Goal: Task Accomplishment & Management: Complete application form

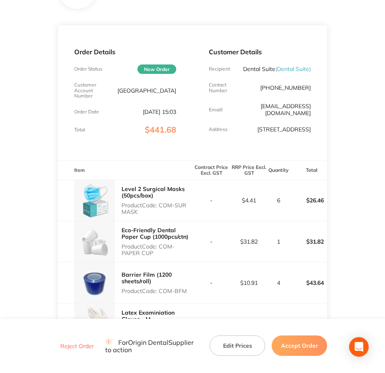
scroll to position [102, 0]
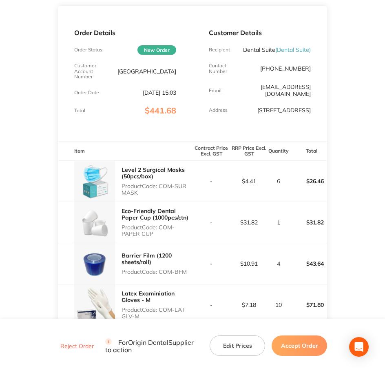
drag, startPoint x: 160, startPoint y: 192, endPoint x: 177, endPoint y: 199, distance: 18.4
click at [177, 196] on p "Product Code: COM-SUR MASK" at bounding box center [156, 189] width 71 height 13
copy p "COM-SUR MASK"
drag, startPoint x: 161, startPoint y: 231, endPoint x: 170, endPoint y: 238, distance: 11.1
click at [170, 237] on p "Product Code: COM-PAPER CUP" at bounding box center [156, 230] width 71 height 13
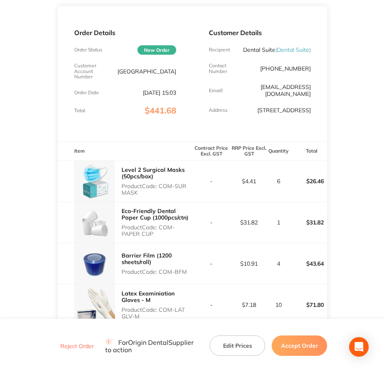
copy p "COM-PAPER CUP"
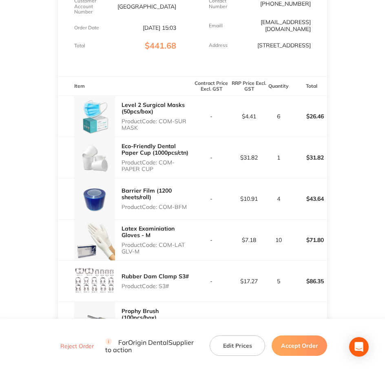
scroll to position [204, 0]
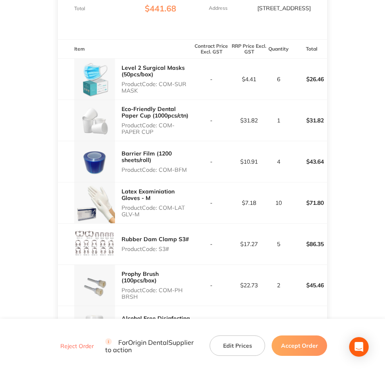
drag, startPoint x: 160, startPoint y: 174, endPoint x: 190, endPoint y: 174, distance: 29.8
click at [190, 173] on p "Product Code: COM-BFM" at bounding box center [156, 169] width 71 height 7
copy p "COM-BFM"
drag, startPoint x: 159, startPoint y: 211, endPoint x: 183, endPoint y: 219, distance: 24.9
click at [183, 217] on p "Product Code: COM-LAT GLV-M" at bounding box center [156, 210] width 71 height 13
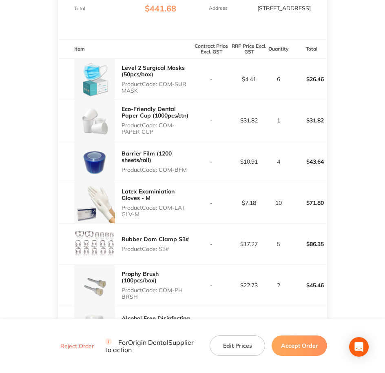
copy p "COM-LAT GLV-M"
drag, startPoint x: 160, startPoint y: 253, endPoint x: 169, endPoint y: 252, distance: 9.4
click at [169, 252] on p "Product Code: S3#" at bounding box center [154, 248] width 67 height 7
copy p "S3#"
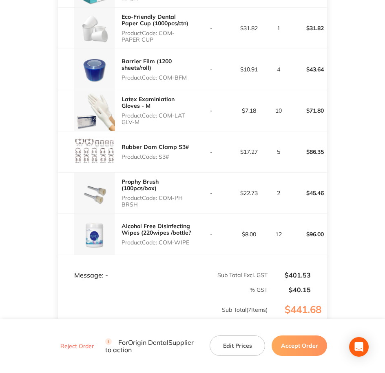
scroll to position [306, 0]
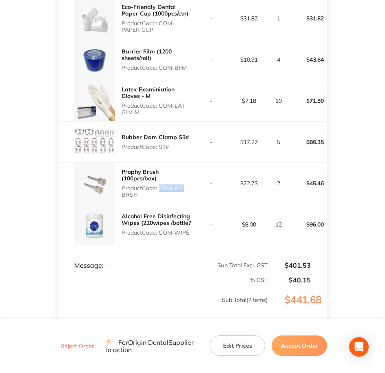
drag, startPoint x: 159, startPoint y: 194, endPoint x: 181, endPoint y: 197, distance: 22.3
click at [181, 197] on p "Product Code: COM-PH BRSH" at bounding box center [156, 191] width 71 height 13
drag, startPoint x: 181, startPoint y: 197, endPoint x: 161, endPoint y: 194, distance: 19.4
click at [162, 194] on p "Product Code: COM-PH BRSH" at bounding box center [156, 191] width 71 height 13
click at [159, 192] on p "Product Code: COM-PH BRSH" at bounding box center [156, 191] width 71 height 13
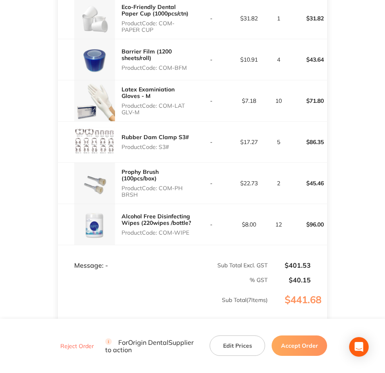
drag, startPoint x: 159, startPoint y: 192, endPoint x: 177, endPoint y: 203, distance: 21.4
click at [177, 201] on div "Prophy Brush (100pcs/box) Product Code: COM-PH BRSH" at bounding box center [156, 183] width 71 height 36
copy p "COM-PH BRSH"
click at [170, 192] on p "Product Code: COM-PH BRSH" at bounding box center [156, 191] width 71 height 13
copy p "COM-PH BRSH"
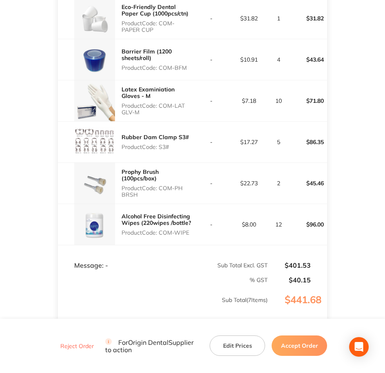
drag, startPoint x: 161, startPoint y: 192, endPoint x: 184, endPoint y: 198, distance: 23.1
click at [184, 198] on p "Product Code: COM-PH BRSH" at bounding box center [156, 191] width 71 height 13
drag, startPoint x: 160, startPoint y: 238, endPoint x: 191, endPoint y: 242, distance: 30.8
click at [191, 239] on div "Alcohol Free Disinfecting Wipes (220wipes /bottle? Product Code: COM-WIPE" at bounding box center [156, 223] width 71 height 29
copy p "COM-WIPE"
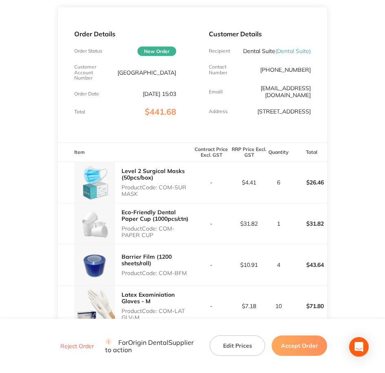
scroll to position [0, 0]
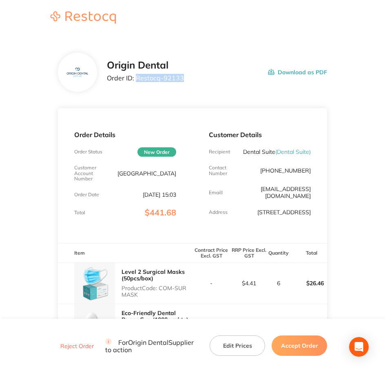
copy p "Restocq- 92133"
drag, startPoint x: 182, startPoint y: 79, endPoint x: 136, endPoint y: 78, distance: 46.5
click at [136, 78] on div "Origin Dental Order ID: Restocq- 92133 Download as PDF" at bounding box center [217, 72] width 220 height 25
click at [287, 346] on button "Accept Order" at bounding box center [298, 345] width 55 height 20
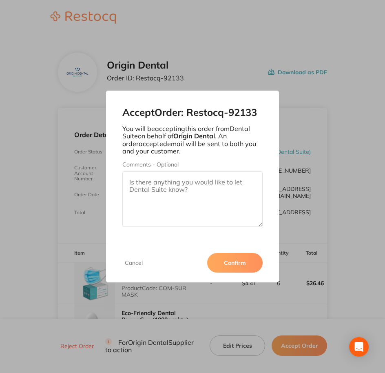
click at [173, 176] on textarea "Comments - Optional" at bounding box center [192, 198] width 141 height 55
paste textarea "Dashboard Purchases Inventory Production Sales Customers Suppliers eCommerce Hu…"
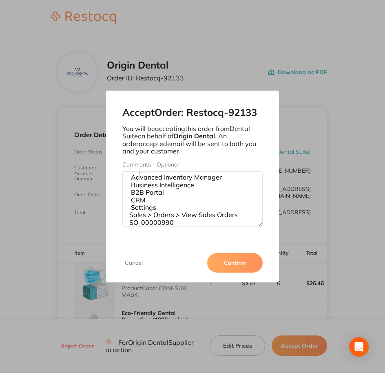
type textarea "Dashboard Purchases Inventory Production Sales Customers Suppliers eCommerce Hu…"
click at [162, 210] on textarea "Dashboard Purchases Inventory Production Sales Customers Suppliers eCommerce Hu…" at bounding box center [192, 198] width 141 height 55
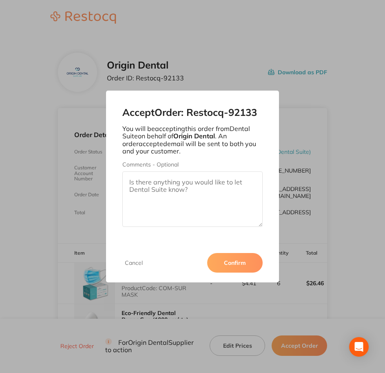
scroll to position [0, 0]
paste textarea "SO-00000990"
type textarea "SO-00000990"
click at [248, 261] on button "Confirm" at bounding box center [234, 263] width 55 height 20
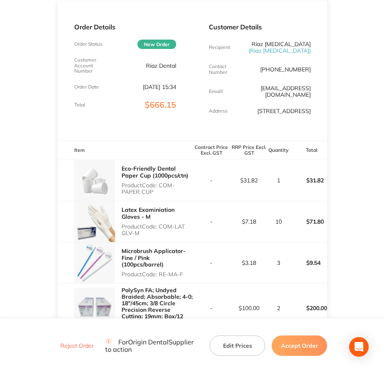
scroll to position [153, 0]
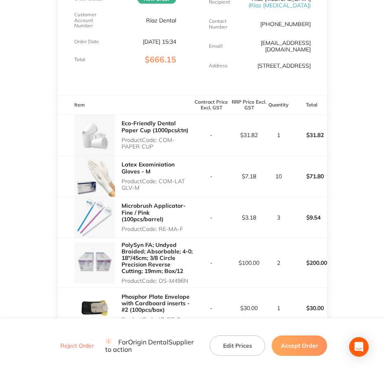
drag, startPoint x: 160, startPoint y: 137, endPoint x: 172, endPoint y: 144, distance: 14.6
click at [172, 144] on p "Product Code: COM-PAPER CUP" at bounding box center [156, 143] width 71 height 13
copy p "COM-PAPER CUP"
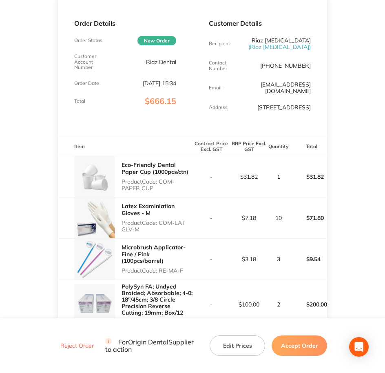
scroll to position [0, 0]
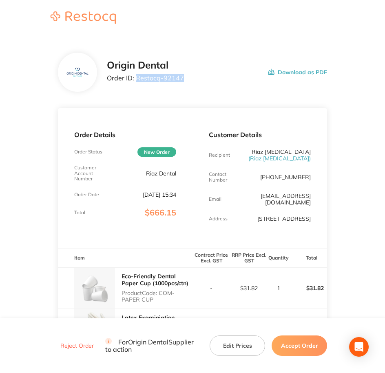
drag, startPoint x: 136, startPoint y: 78, endPoint x: 182, endPoint y: 75, distance: 46.1
click at [182, 75] on div "Origin Dental Order ID: Restocq- 92147 Download as PDF" at bounding box center [217, 72] width 220 height 25
copy p "Restocq- 92147"
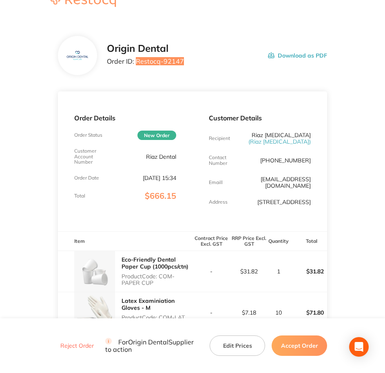
scroll to position [51, 0]
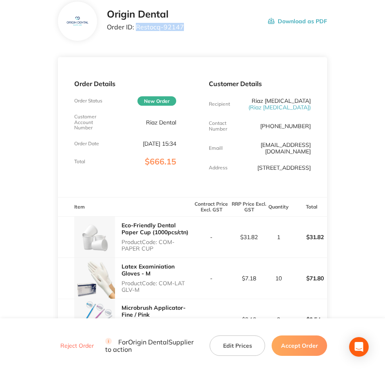
drag, startPoint x: 161, startPoint y: 282, endPoint x: 179, endPoint y: 292, distance: 20.2
click at [179, 292] on p "Product Code: COM-LAT GLV-M" at bounding box center [156, 286] width 71 height 13
copy p "COM-LAT GLV-M"
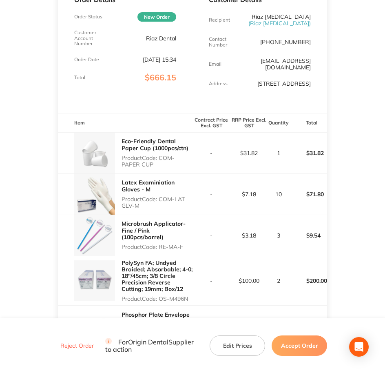
scroll to position [153, 0]
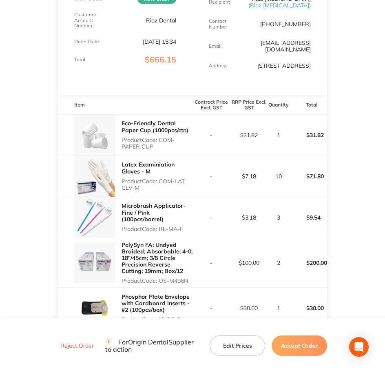
drag, startPoint x: 162, startPoint y: 228, endPoint x: 190, endPoint y: 228, distance: 27.3
click at [190, 228] on p "Product Code: RE-MA-F" at bounding box center [156, 228] width 71 height 7
drag, startPoint x: 190, startPoint y: 228, endPoint x: 185, endPoint y: 227, distance: 5.0
click at [185, 227] on p "Product Code: RE-MA-F" at bounding box center [156, 228] width 71 height 7
copy p "RE-MA-F"
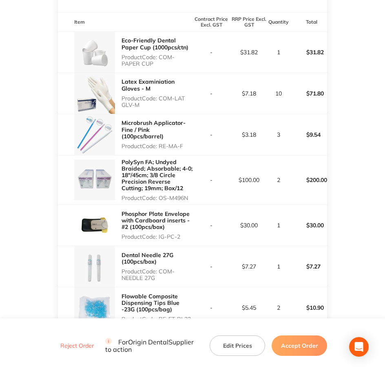
scroll to position [255, 0]
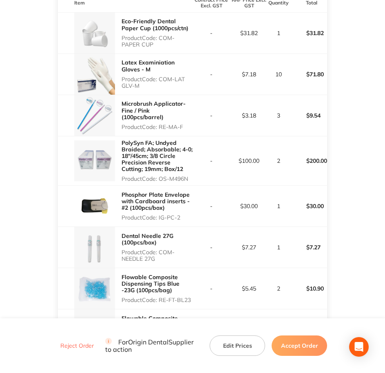
drag, startPoint x: 160, startPoint y: 177, endPoint x: 191, endPoint y: 179, distance: 31.0
click at [191, 179] on p "Product Code: OS-M496N" at bounding box center [156, 178] width 71 height 7
copy p "OS-M496N"
drag, startPoint x: 159, startPoint y: 216, endPoint x: 184, endPoint y: 218, distance: 24.5
click at [184, 218] on p "Product Code: IG-PC-2" at bounding box center [156, 217] width 71 height 7
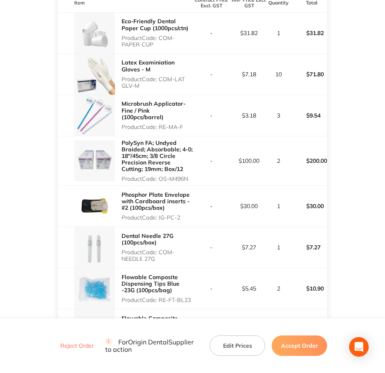
copy p "IG-PC-2"
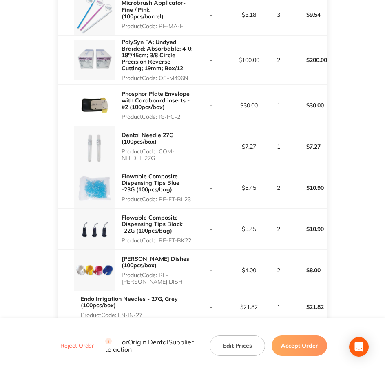
scroll to position [357, 0]
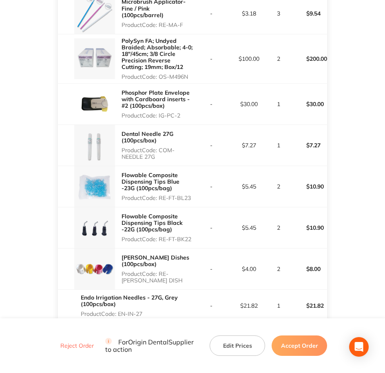
drag, startPoint x: 159, startPoint y: 147, endPoint x: 177, endPoint y: 158, distance: 21.0
click at [177, 158] on p "Product Code: COM-NEEDLE 27G" at bounding box center [156, 153] width 71 height 13
copy p "COM-NEEDLE 27G"
drag, startPoint x: 159, startPoint y: 195, endPoint x: 196, endPoint y: 194, distance: 36.7
click at [196, 194] on tr "Flowable Composite Dispensing Tips Blue -23G (100pcs/bag) Product Code: RE-FT-B…" at bounding box center [192, 186] width 269 height 41
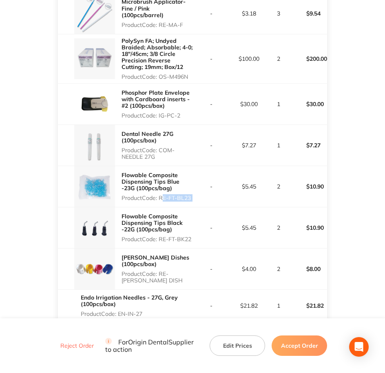
copy p "RE-FT-BL23"
drag, startPoint x: 160, startPoint y: 236, endPoint x: 178, endPoint y: 245, distance: 19.7
click at [178, 242] on p "Product Code: RE-FT-BK22" at bounding box center [156, 239] width 71 height 7
copy p "RE-FT-BK22"
drag, startPoint x: 160, startPoint y: 276, endPoint x: 184, endPoint y: 282, distance: 25.3
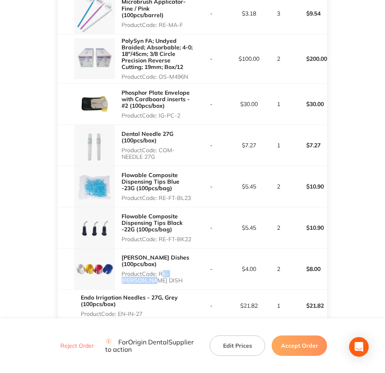
click at [184, 282] on p "Product Code: RE-[PERSON_NAME] DISH" at bounding box center [156, 276] width 71 height 13
copy p "RE-[PERSON_NAME] DISH"
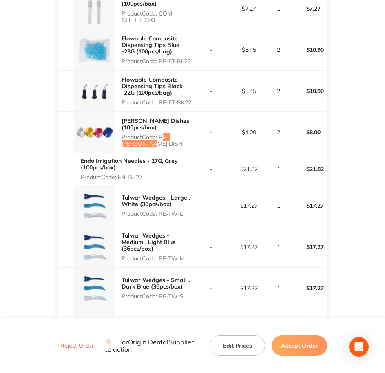
scroll to position [509, 0]
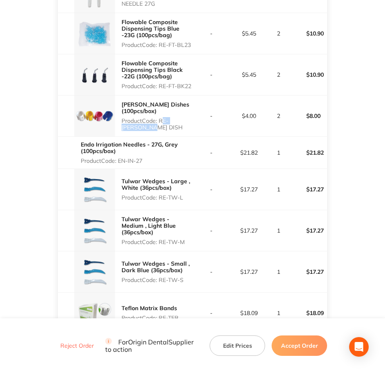
drag, startPoint x: 119, startPoint y: 162, endPoint x: 145, endPoint y: 162, distance: 26.5
click at [145, 162] on p "Product Code: EN-IN-27" at bounding box center [137, 160] width 112 height 7
drag, startPoint x: 162, startPoint y: 199, endPoint x: 183, endPoint y: 198, distance: 21.2
click at [183, 198] on p "Product Code: RE-TW-L" at bounding box center [156, 197] width 71 height 7
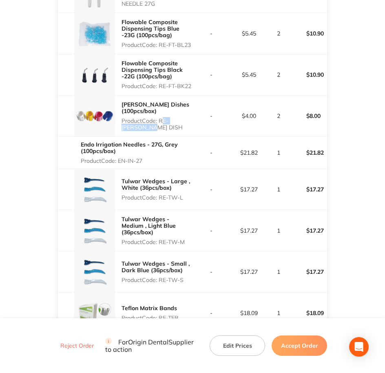
drag, startPoint x: 160, startPoint y: 241, endPoint x: 187, endPoint y: 237, distance: 27.6
click at [187, 238] on p "Product Code: RE-TW-M" at bounding box center [156, 241] width 71 height 7
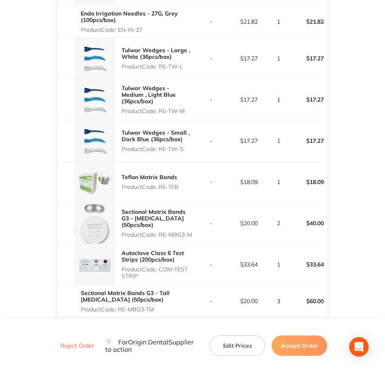
scroll to position [662, 0]
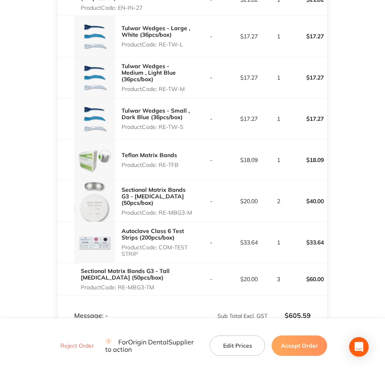
drag, startPoint x: 160, startPoint y: 125, endPoint x: 186, endPoint y: 125, distance: 26.1
click at [186, 125] on div "Tulwar Wedges - Small , Dark Blue (36pcs/box) Product Code: RE-TW-S" at bounding box center [156, 118] width 71 height 29
drag, startPoint x: 161, startPoint y: 164, endPoint x: 182, endPoint y: 165, distance: 20.4
click at [182, 165] on div "Teflon Matrix Bands Product Code: RE-TFB" at bounding box center [125, 159] width 134 height 41
drag, startPoint x: 160, startPoint y: 206, endPoint x: 190, endPoint y: 212, distance: 30.7
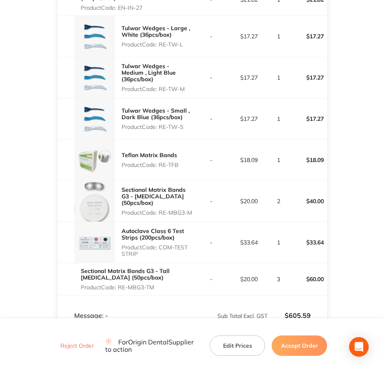
click at [190, 212] on p "Product Code: RE-MBG3-M" at bounding box center [156, 212] width 71 height 7
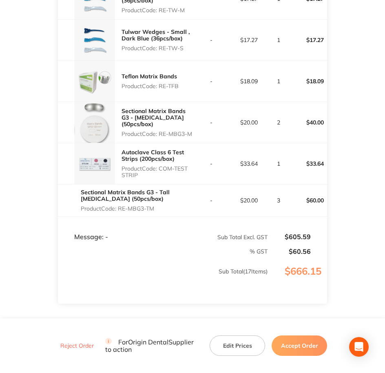
scroll to position [764, 0]
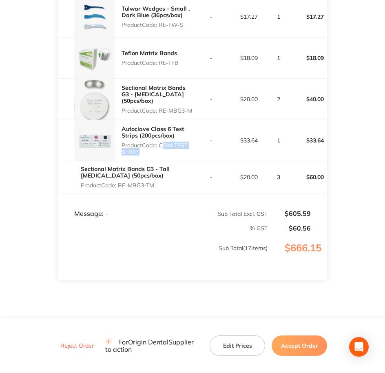
drag, startPoint x: 159, startPoint y: 147, endPoint x: 200, endPoint y: 151, distance: 41.0
click at [200, 151] on tr "Autoclave Class 6 Test Strips (200pcs/box) Product Code: COM-TEST STRIP - $33.6…" at bounding box center [192, 140] width 269 height 41
drag, startPoint x: 119, startPoint y: 186, endPoint x: 159, endPoint y: 184, distance: 40.4
click at [159, 184] on p "Product Code: RE-MBG3-TM" at bounding box center [137, 185] width 112 height 7
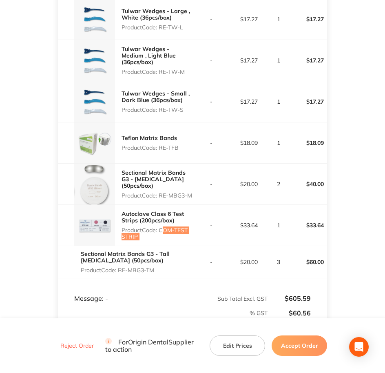
scroll to position [713, 0]
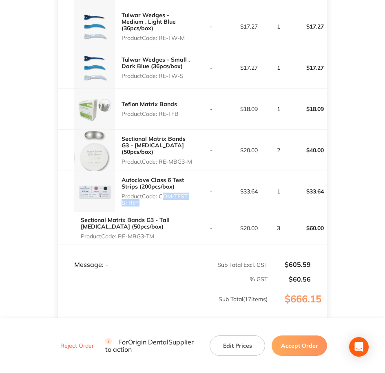
click at [301, 298] on button "Accept Order" at bounding box center [298, 345] width 55 height 20
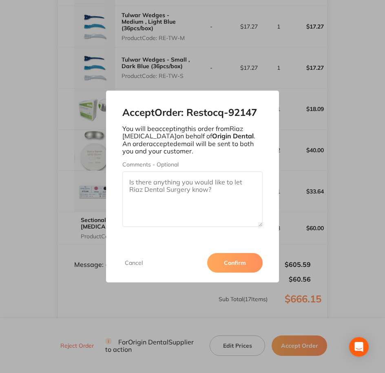
click at [174, 188] on textarea "Comments - Optional" at bounding box center [192, 198] width 141 height 55
paste textarea "SO-00000991"
type textarea "SO-00000991"
click at [234, 268] on button "Confirm" at bounding box center [234, 263] width 55 height 20
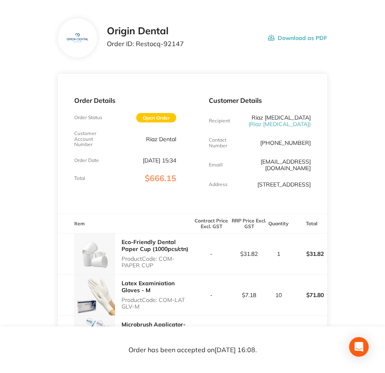
scroll to position [0, 0]
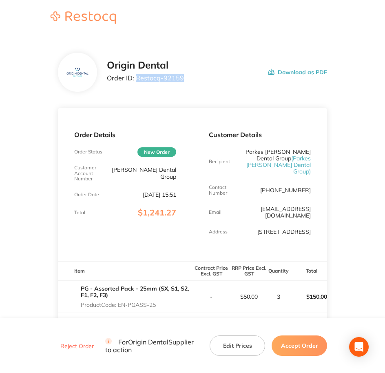
drag, startPoint x: 183, startPoint y: 78, endPoint x: 134, endPoint y: 80, distance: 48.5
click at [134, 80] on div "Origin Dental Order ID: Restocq- 92159 Download as PDF" at bounding box center [217, 72] width 220 height 25
copy p "Restocq- 92159"
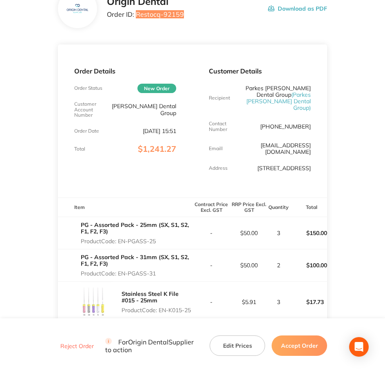
scroll to position [102, 0]
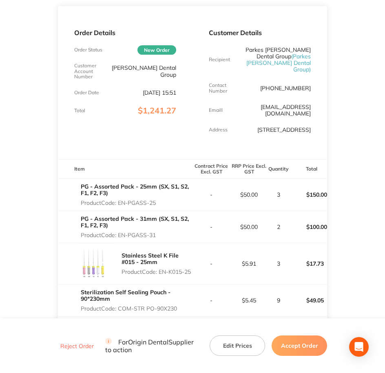
drag, startPoint x: 119, startPoint y: 194, endPoint x: 171, endPoint y: 193, distance: 52.2
click at [171, 199] on p "Product Code: EN-PGASS-25" at bounding box center [137, 202] width 112 height 7
copy p "EN-PGASS-25"
drag, startPoint x: 121, startPoint y: 229, endPoint x: 161, endPoint y: 229, distance: 40.4
click at [161, 231] on p "Product Code: EN-PGASS-31" at bounding box center [137, 234] width 112 height 7
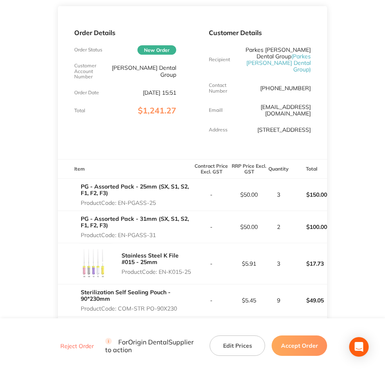
copy p "EN-PGASS-31"
copy p "EN-K015-25"
drag, startPoint x: 159, startPoint y: 262, endPoint x: 192, endPoint y: 267, distance: 33.4
click at [192, 267] on tr "Stainless Steel K File #015 - 25mm Product Code: EN-K015-25 - $5.91 3 $17.73" at bounding box center [192, 263] width 269 height 41
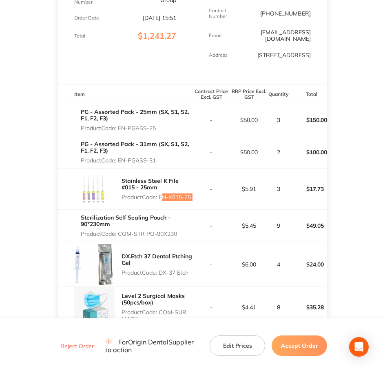
scroll to position [204, 0]
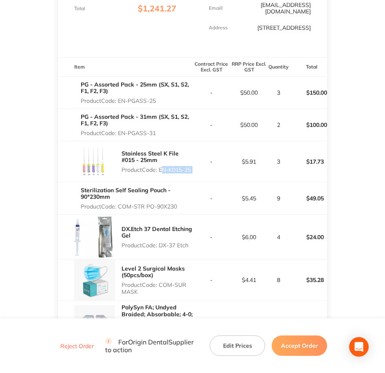
drag, startPoint x: 119, startPoint y: 198, endPoint x: 180, endPoint y: 203, distance: 60.5
click at [180, 203] on div "Sterilization Self Sealing Pouch - 90*230mm Product Code: COM-STR PO-90X230" at bounding box center [137, 197] width 112 height 29
copy p "COM-STR PO-90X230"
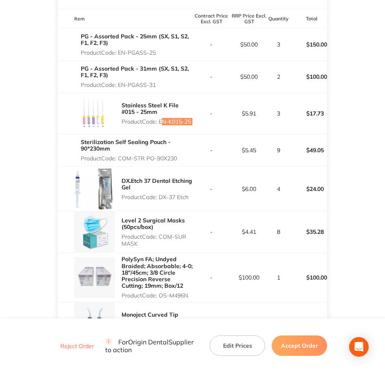
scroll to position [255, 0]
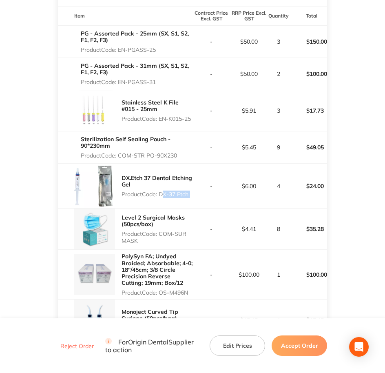
drag, startPoint x: 159, startPoint y: 187, endPoint x: 197, endPoint y: 187, distance: 37.9
click at [197, 187] on tr "DX.Etch 37 Dental Etching Gel Product Code: DX-37 Etch - $6.00 4 $24.00" at bounding box center [192, 185] width 269 height 45
copy p "DX-37 Etch"
copy p "COM-SUR MASK"
drag, startPoint x: 160, startPoint y: 226, endPoint x: 195, endPoint y: 234, distance: 35.8
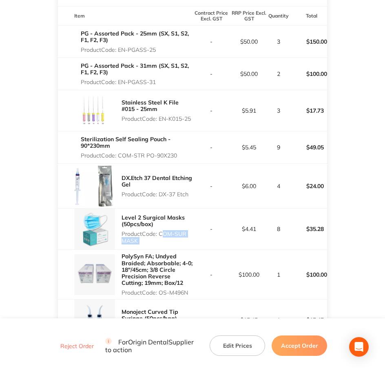
click at [195, 234] on tr "Level 2 Surgical Masks (50pcs/box) Product Code: COM-SUR MASK - $4.41 8 $35.28" at bounding box center [192, 228] width 269 height 41
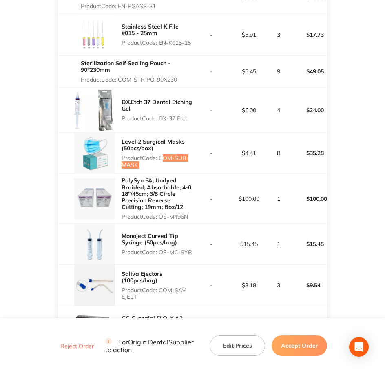
scroll to position [357, 0]
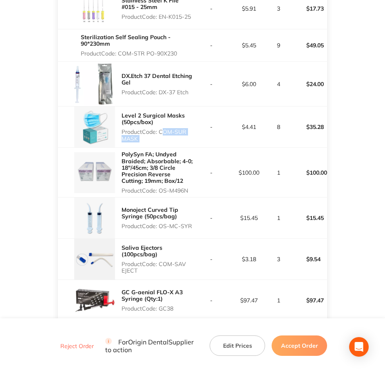
drag, startPoint x: 161, startPoint y: 184, endPoint x: 192, endPoint y: 183, distance: 31.4
click at [192, 187] on p "Product Code: OS-M496N" at bounding box center [156, 190] width 71 height 7
copy p "OS-M496N"
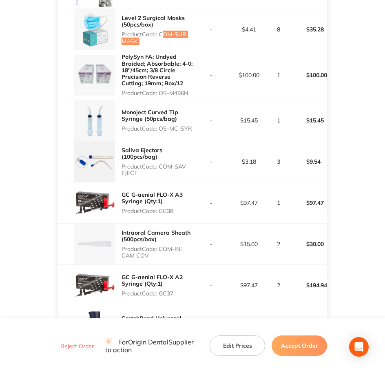
scroll to position [459, 0]
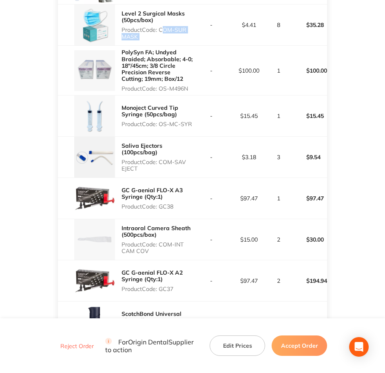
drag, startPoint x: 162, startPoint y: 119, endPoint x: 190, endPoint y: 120, distance: 28.6
click at [190, 121] on p "Product Code: OS-MC-SYR" at bounding box center [156, 124] width 71 height 7
click at [194, 118] on tr "Monoject Curved Tip Syringe (50pcs/bag) Product Code: OS-MC-SYR - $15.45 1 $15.…" at bounding box center [192, 115] width 269 height 41
copy p "OS-MC-SYR"
drag, startPoint x: 160, startPoint y: 157, endPoint x: 185, endPoint y: 163, distance: 26.0
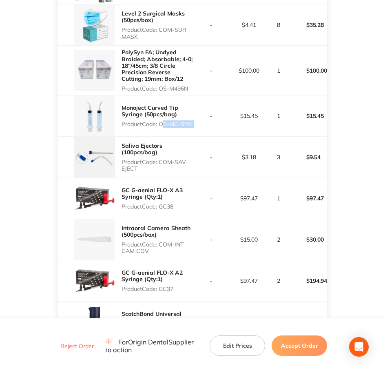
click at [185, 163] on p "Product Code: COM-SAV EJECT" at bounding box center [156, 165] width 71 height 13
copy p "COM-SAV EJECT"
drag, startPoint x: 159, startPoint y: 200, endPoint x: 178, endPoint y: 200, distance: 19.2
click at [178, 203] on p "Product Code: GC38" at bounding box center [156, 206] width 71 height 7
drag, startPoint x: 178, startPoint y: 200, endPoint x: 163, endPoint y: 202, distance: 15.2
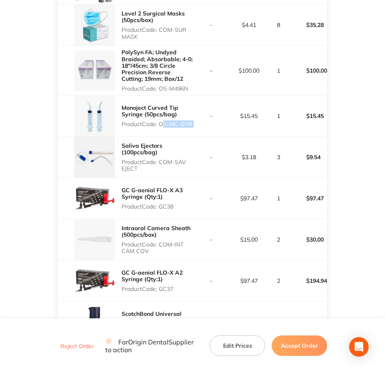
click at [163, 203] on p "Product Code: GC38" at bounding box center [156, 206] width 71 height 7
click at [160, 203] on p "Product Code: GC38" at bounding box center [156, 206] width 71 height 7
drag, startPoint x: 160, startPoint y: 200, endPoint x: 174, endPoint y: 199, distance: 13.5
click at [174, 203] on p "Product Code: GC38" at bounding box center [156, 206] width 71 height 7
drag, startPoint x: 159, startPoint y: 238, endPoint x: 168, endPoint y: 238, distance: 9.8
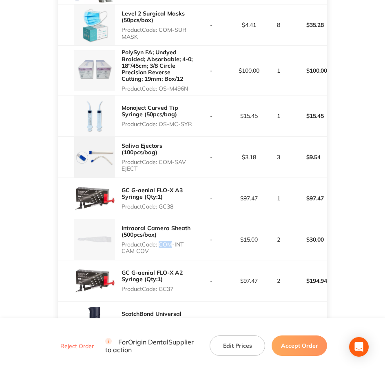
click at [168, 241] on p "Product Code: COM-INT CAM COV" at bounding box center [156, 247] width 71 height 13
drag, startPoint x: 168, startPoint y: 238, endPoint x: 159, endPoint y: 234, distance: 9.5
click at [159, 241] on p "Product Code: COM-INT CAM COV" at bounding box center [156, 247] width 71 height 13
click at [160, 241] on p "Product Code: COM-INT CAM COV" at bounding box center [156, 247] width 71 height 13
drag, startPoint x: 160, startPoint y: 236, endPoint x: 176, endPoint y: 245, distance: 18.5
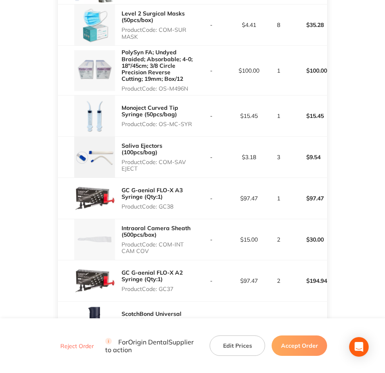
click at [176, 245] on p "Product Code: COM-INT CAM COV" at bounding box center [156, 247] width 71 height 13
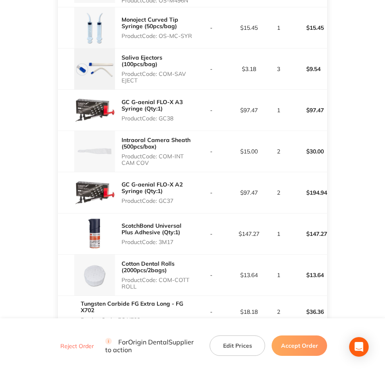
scroll to position [560, 0]
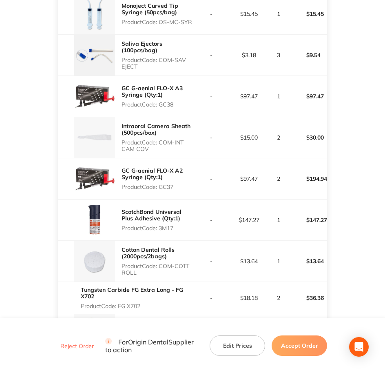
drag, startPoint x: 160, startPoint y: 180, endPoint x: 175, endPoint y: 181, distance: 14.7
click at [175, 183] on p "Product Code: GC37" at bounding box center [156, 186] width 71 height 7
drag, startPoint x: 160, startPoint y: 222, endPoint x: 177, endPoint y: 224, distance: 17.2
click at [177, 225] on p "Product Code: 3M17" at bounding box center [156, 228] width 71 height 7
drag, startPoint x: 159, startPoint y: 258, endPoint x: 179, endPoint y: 269, distance: 22.9
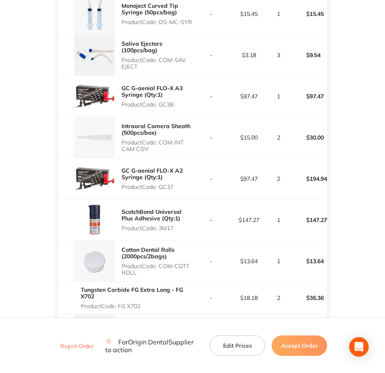
click at [179, 269] on div "Cotton Dental Rolls (2000pcs/2bags) Product Code: COM-COTT ROLL" at bounding box center [156, 261] width 71 height 36
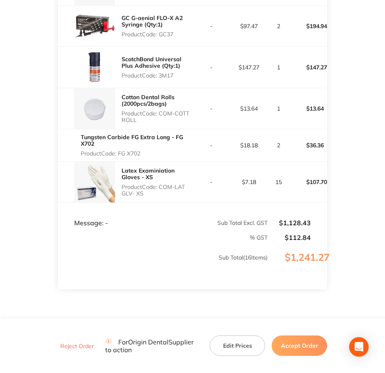
scroll to position [713, 0]
drag, startPoint x: 117, startPoint y: 146, endPoint x: 127, endPoint y: 145, distance: 9.8
click at [127, 150] on p "Product Code: FG X702" at bounding box center [137, 153] width 112 height 7
drag, startPoint x: 127, startPoint y: 145, endPoint x: 114, endPoint y: 143, distance: 13.7
click at [114, 150] on p "Product Code: FG X702" at bounding box center [137, 153] width 112 height 7
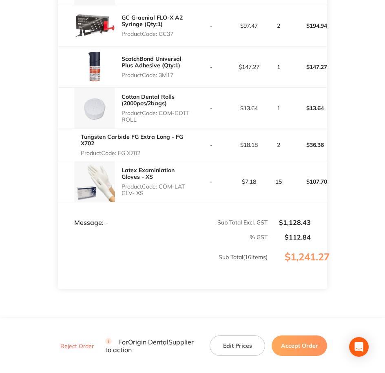
drag, startPoint x: 118, startPoint y: 143, endPoint x: 148, endPoint y: 147, distance: 30.4
click at [148, 150] on p "Product Code: FG X702" at bounding box center [137, 153] width 112 height 7
drag, startPoint x: 160, startPoint y: 180, endPoint x: 172, endPoint y: 190, distance: 15.7
click at [172, 190] on div "Latex Examiniation Gloves - XS Product Code: COM-LAT GLV- XS" at bounding box center [156, 181] width 71 height 36
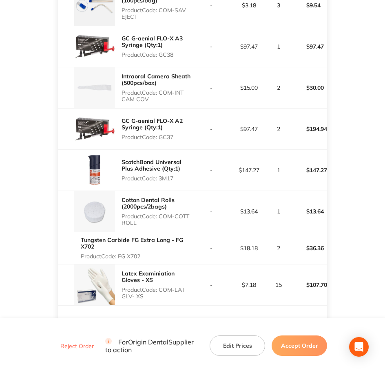
scroll to position [611, 0]
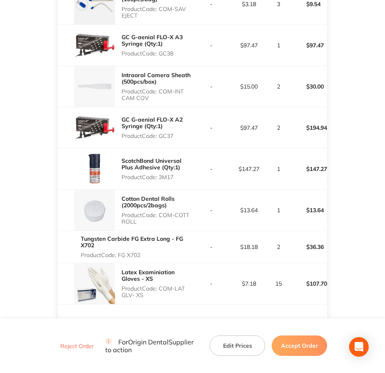
click at [293, 298] on button "Accept Order" at bounding box center [298, 345] width 55 height 20
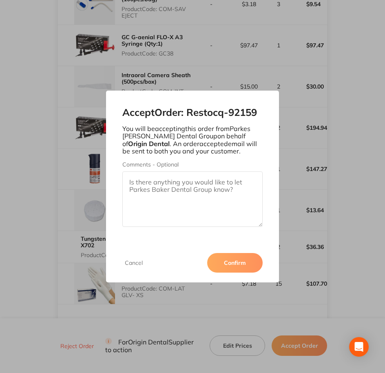
click at [163, 191] on textarea "Comments - Optional" at bounding box center [192, 198] width 141 height 55
paste textarea "SO-00000992"
type textarea "SO-00000992"
click at [236, 267] on button "Confirm" at bounding box center [234, 263] width 55 height 20
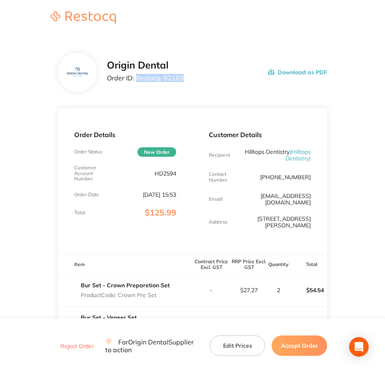
drag, startPoint x: 135, startPoint y: 79, endPoint x: 191, endPoint y: 79, distance: 55.8
click at [191, 79] on div "Origin Dental Order ID: Restocq- 92163 Download as PDF" at bounding box center [217, 72] width 220 height 25
copy p "Restocq- 92163"
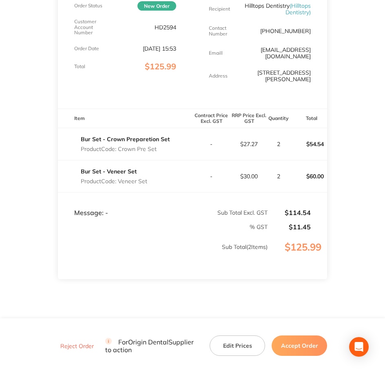
scroll to position [153, 0]
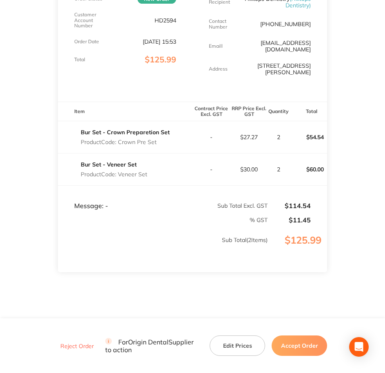
drag, startPoint x: 122, startPoint y: 136, endPoint x: 156, endPoint y: 136, distance: 33.4
click at [156, 139] on p "Product Code: Crown Pre Set" at bounding box center [125, 142] width 89 height 7
click at [166, 139] on p "Product Code: Crown Pre Set" at bounding box center [125, 142] width 89 height 7
drag, startPoint x: 119, startPoint y: 135, endPoint x: 164, endPoint y: 134, distance: 45.7
click at [164, 139] on p "Product Code: Crown Pre Set" at bounding box center [125, 142] width 89 height 7
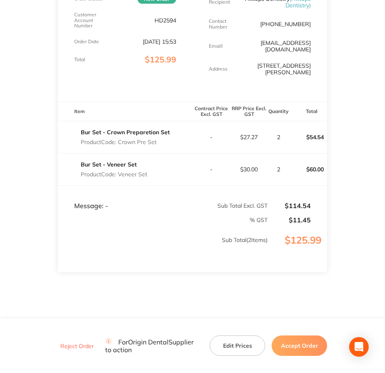
copy p "Crown Pre Set"
drag, startPoint x: 119, startPoint y: 167, endPoint x: 147, endPoint y: 166, distance: 27.7
click at [147, 171] on p "Product Code: Veneer Set" at bounding box center [114, 174] width 66 height 7
copy p "Veneer Set"
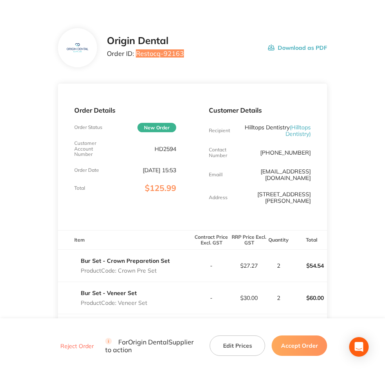
scroll to position [0, 0]
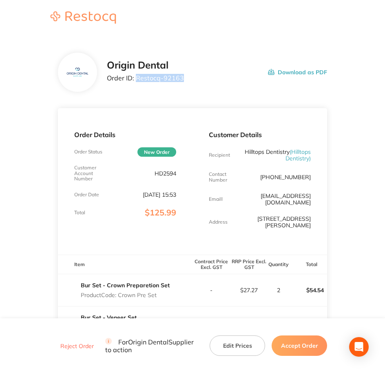
click at [297, 346] on button "Accept Order" at bounding box center [298, 345] width 55 height 20
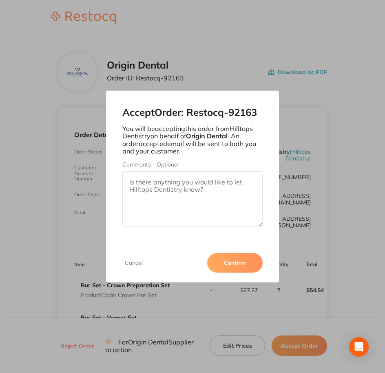
click at [158, 195] on textarea "Comments - Optional" at bounding box center [192, 198] width 141 height 55
paste textarea "SO-00000993"
type textarea "SO-00000993"
click at [238, 265] on button "Confirm" at bounding box center [234, 263] width 55 height 20
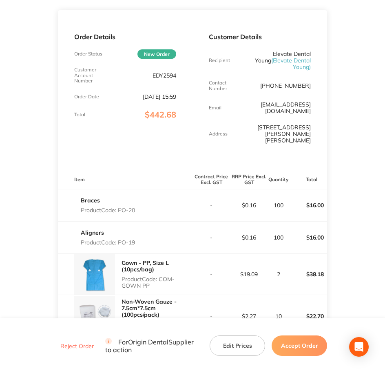
scroll to position [102, 0]
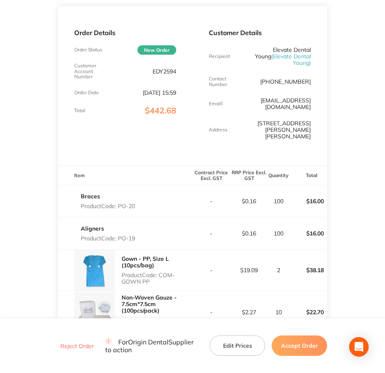
drag, startPoint x: 119, startPoint y: 184, endPoint x: 141, endPoint y: 186, distance: 21.7
click at [141, 190] on div "Braces Product Code: PO-20" at bounding box center [125, 201] width 134 height 23
copy p "PO-20"
drag, startPoint x: 121, startPoint y: 218, endPoint x: 137, endPoint y: 220, distance: 16.4
click at [137, 222] on div "Aligners Product Code: PO-19" at bounding box center [125, 233] width 134 height 23
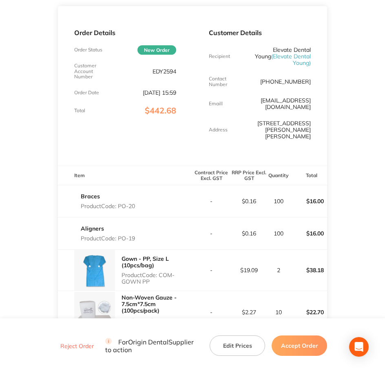
copy p "PO-19"
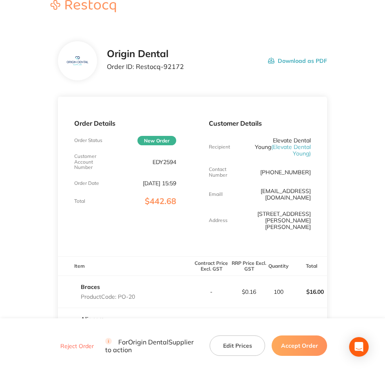
scroll to position [0, 0]
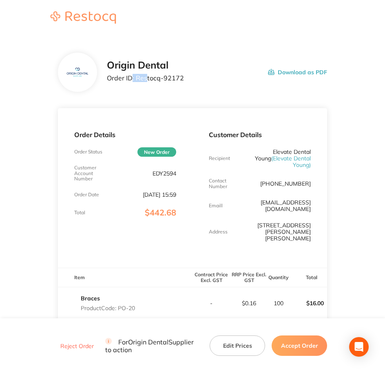
drag, startPoint x: 133, startPoint y: 79, endPoint x: 145, endPoint y: 78, distance: 12.6
click at [145, 78] on p "Order ID: Restocq- 92172" at bounding box center [145, 77] width 77 height 7
click at [187, 79] on div "Origin Dental Order ID: Restocq- 92172 Download as PDF" at bounding box center [217, 72] width 220 height 25
copy p "Restocq- 92172"
drag, startPoint x: 183, startPoint y: 78, endPoint x: 135, endPoint y: 78, distance: 47.7
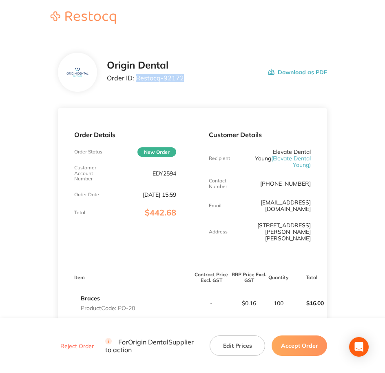
click at [135, 78] on div "Origin Dental Order ID: Restocq- 92172 Download as PDF" at bounding box center [217, 72] width 220 height 25
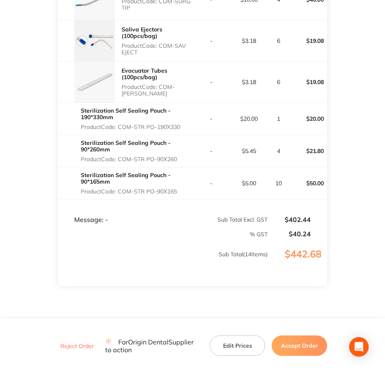
scroll to position [617, 0]
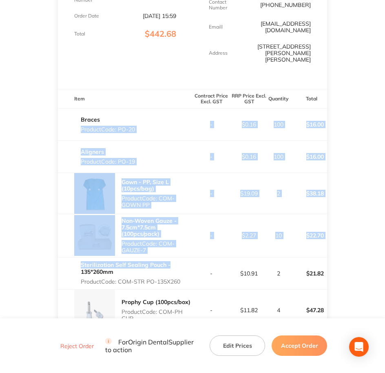
click at [183, 109] on tbody "Braces Product Code: PO-20 - $0.16 100 $16.00 Aligners Product Code: PO-19 - $0…" at bounding box center [192, 366] width 269 height 516
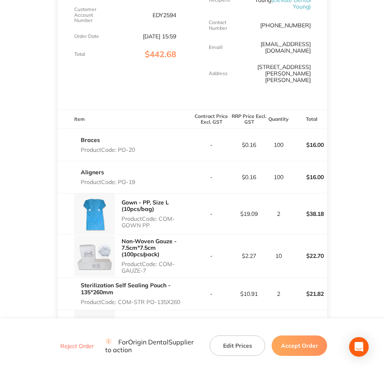
click at [13, 145] on main "Origin Dental Order ID: Restocq- 92172 Download as PDF Order Details Order Stat…" at bounding box center [192, 337] width 385 height 918
drag, startPoint x: 161, startPoint y: 199, endPoint x: 166, endPoint y: 205, distance: 8.4
click at [166, 215] on p "Product Code: COM-GOWN PP" at bounding box center [156, 221] width 71 height 13
copy p "COM-GOWN PP"
drag, startPoint x: 159, startPoint y: 243, endPoint x: 170, endPoint y: 251, distance: 13.4
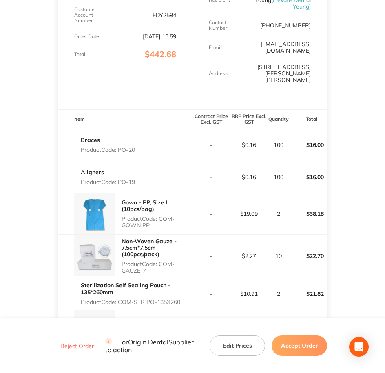
click at [170, 260] on p "Product Code: COM-GAUZE-7" at bounding box center [156, 266] width 71 height 13
copy p "COM-GAUZE-7"
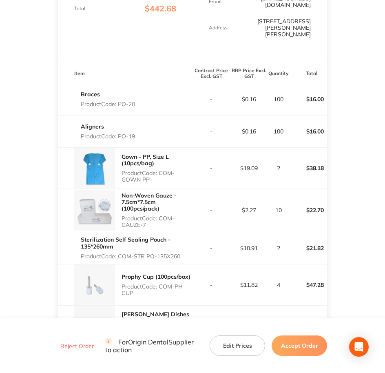
scroll to position [209, 0]
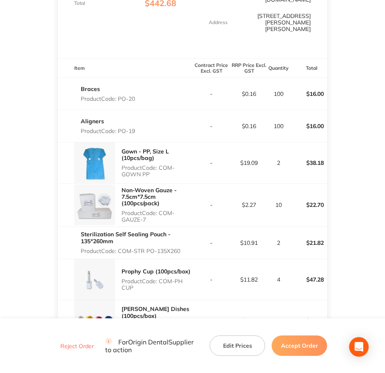
drag, startPoint x: 120, startPoint y: 233, endPoint x: 182, endPoint y: 232, distance: 61.5
click at [182, 247] on p "Product Code: COM-STR PO-135X260" at bounding box center [137, 250] width 112 height 7
copy p "COM-STR PO-135X260"
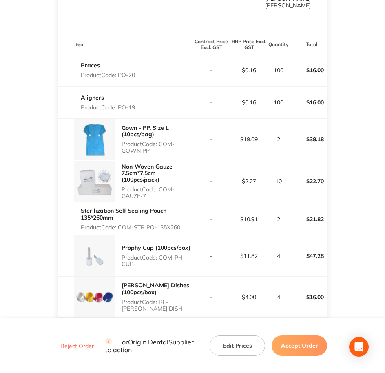
scroll to position [311, 0]
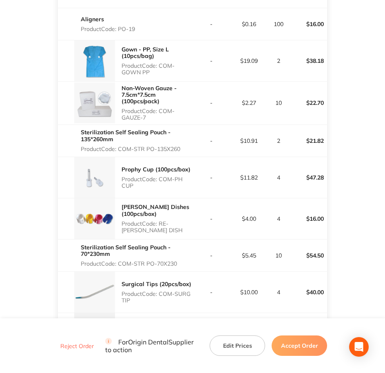
drag, startPoint x: 160, startPoint y: 159, endPoint x: 174, endPoint y: 164, distance: 14.2
click at [174, 176] on p "Product Code: COM-PH CUP" at bounding box center [156, 182] width 71 height 13
copy p "COM-PH CUP"
drag, startPoint x: 161, startPoint y: 204, endPoint x: 183, endPoint y: 211, distance: 23.9
click at [183, 220] on p "Product Code: RE-[PERSON_NAME] DISH" at bounding box center [156, 226] width 71 height 13
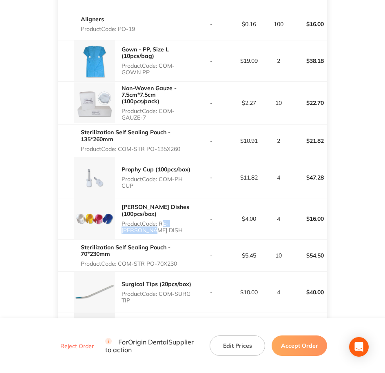
copy p "RE-[PERSON_NAME] DISH"
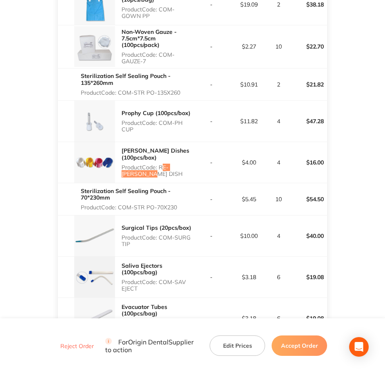
scroll to position [413, 0]
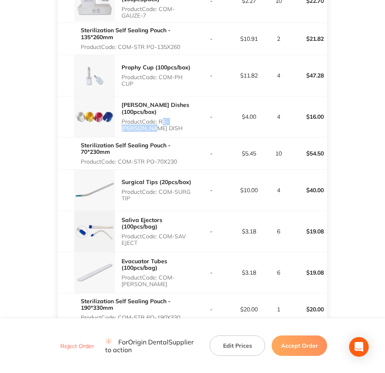
drag, startPoint x: 118, startPoint y: 140, endPoint x: 183, endPoint y: 137, distance: 65.7
click at [183, 139] on div "Sterilization Self Sealing Pouch - 70*230mm Product Code: COM-STR PO-70X230" at bounding box center [137, 153] width 112 height 29
copy p "COM-STR PO-70X230"
drag, startPoint x: 161, startPoint y: 172, endPoint x: 186, endPoint y: 175, distance: 25.9
click at [186, 188] on p "Product Code: COM-SURG TIP" at bounding box center [156, 194] width 71 height 13
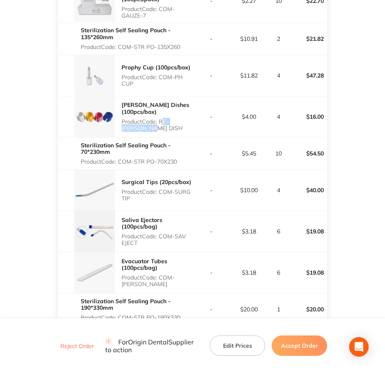
copy p "COM-SURG TIP"
click at [162, 233] on p "Product Code: COM-SAV EJECT" at bounding box center [156, 239] width 71 height 13
drag, startPoint x: 160, startPoint y: 214, endPoint x: 205, endPoint y: 229, distance: 48.2
click at [205, 229] on tr "Saliva Ejectors (100pcs/bag) Product Code: COM-SAV EJECT - $3.18 6 $19.08" at bounding box center [192, 230] width 269 height 41
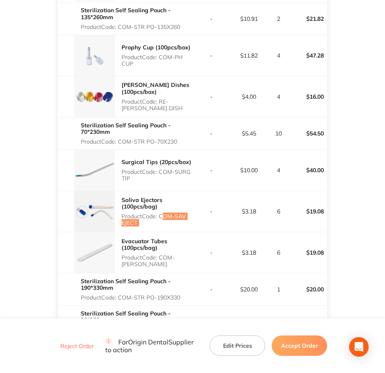
scroll to position [464, 0]
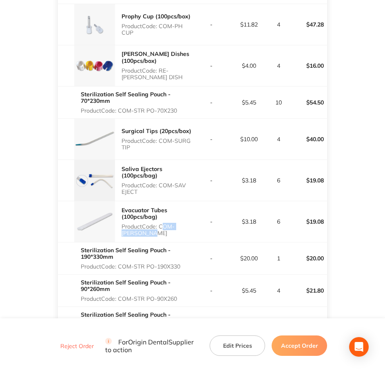
drag, startPoint x: 160, startPoint y: 207, endPoint x: 168, endPoint y: 211, distance: 9.5
click at [168, 223] on p "Product Code: COM-EVACU TIP" at bounding box center [156, 229] width 71 height 13
drag, startPoint x: 120, startPoint y: 244, endPoint x: 183, endPoint y: 242, distance: 62.4
click at [183, 263] on p "Product Code: COM-STR PO-190X330" at bounding box center [137, 266] width 112 height 7
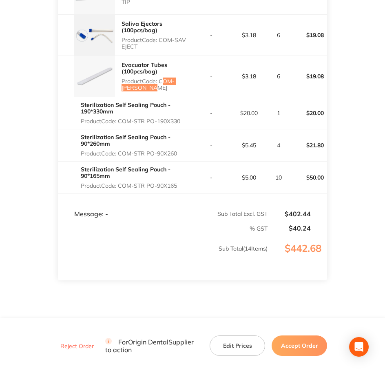
scroll to position [617, 0]
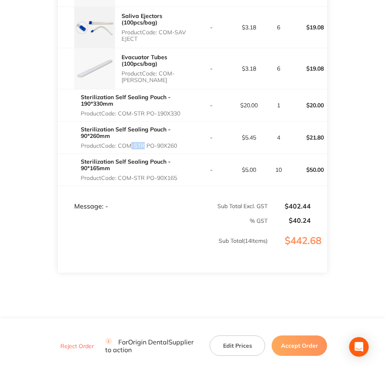
click at [141, 142] on p "Product Code: COM-STR PO-90X260" at bounding box center [137, 145] width 112 height 7
drag, startPoint x: 141, startPoint y: 125, endPoint x: 181, endPoint y: 131, distance: 40.4
click at [181, 131] on div "Sterilization Self Sealing Pouch - 90*260mm Product Code: COM-STR PO-90X260" at bounding box center [137, 137] width 112 height 29
drag, startPoint x: 119, startPoint y: 159, endPoint x: 203, endPoint y: 159, distance: 83.1
click at [203, 159] on tr "Sterilization Self Sealing Pouch - 90*165mm Product Code: COM-STR PO-90X165 - $…" at bounding box center [192, 169] width 269 height 32
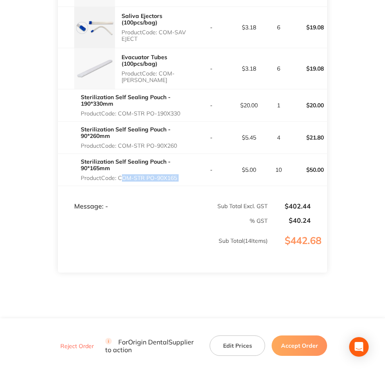
click at [302, 298] on button "Accept Order" at bounding box center [298, 345] width 55 height 20
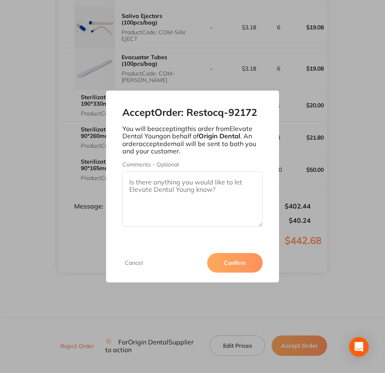
click at [165, 169] on div "Accept Order: Restocq- 92172 You will be accepting this order from Elevate Dent…" at bounding box center [192, 166] width 173 height 152
drag, startPoint x: 165, startPoint y: 169, endPoint x: 166, endPoint y: 190, distance: 20.4
click at [166, 190] on textarea "Comments - Optional" at bounding box center [192, 198] width 141 height 55
paste textarea "SO-00000994"
type textarea "SO-00000994"
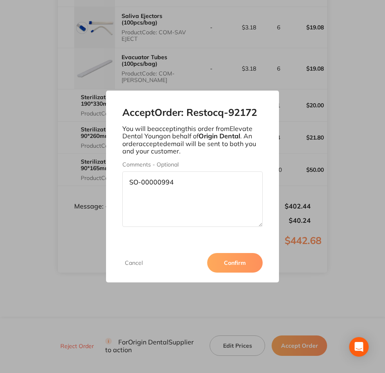
click at [227, 260] on button "Confirm" at bounding box center [234, 263] width 55 height 20
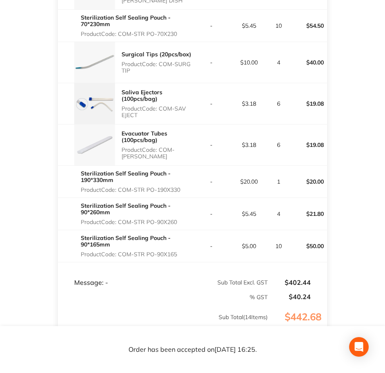
scroll to position [560, 0]
